Goal: Task Accomplishment & Management: Use online tool/utility

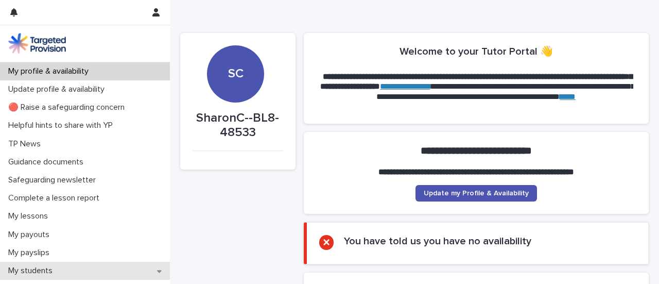
scroll to position [89, 0]
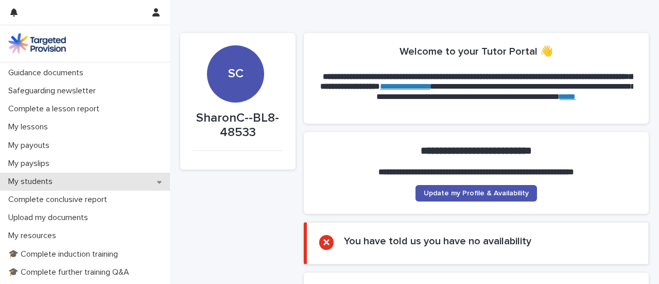
click at [157, 181] on icon at bounding box center [159, 182] width 5 height 3
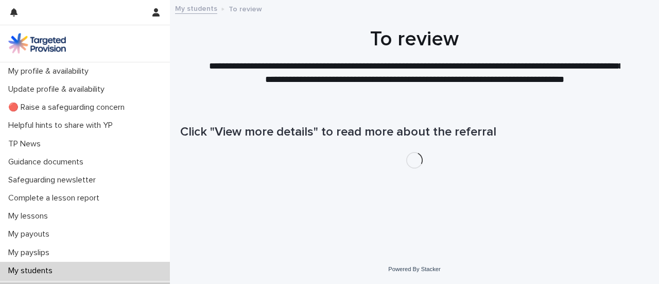
scroll to position [108, 0]
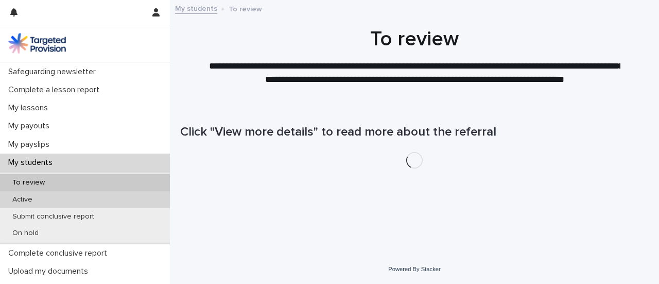
click at [29, 198] on p "Active" at bounding box center [22, 199] width 37 height 9
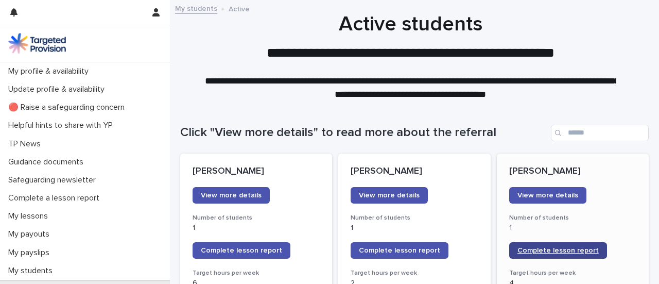
click at [521, 247] on span "Complete lesson report" at bounding box center [558, 250] width 81 height 7
